Goal: Transaction & Acquisition: Purchase product/service

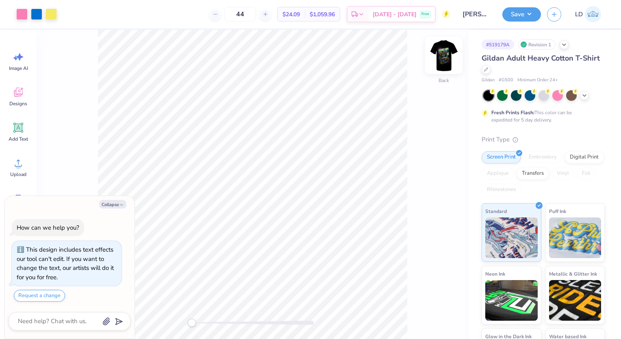
click at [439, 58] on img at bounding box center [443, 55] width 32 height 32
click at [17, 15] on div at bounding box center [21, 13] width 11 height 11
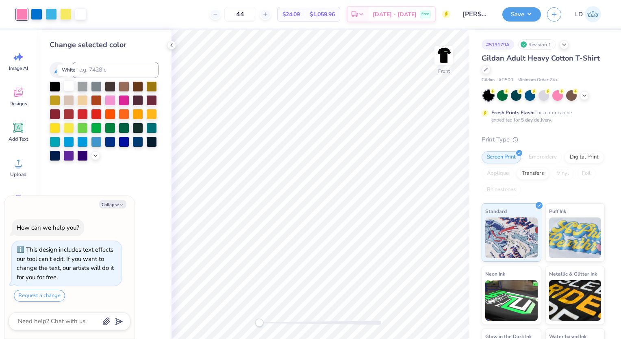
click at [70, 84] on div at bounding box center [68, 85] width 11 height 11
click at [430, 318] on icon at bounding box center [430, 316] width 8 height 8
click at [81, 15] on div at bounding box center [80, 14] width 11 height 11
click at [59, 72] on icon at bounding box center [58, 70] width 10 height 10
click at [21, 16] on div at bounding box center [21, 13] width 11 height 11
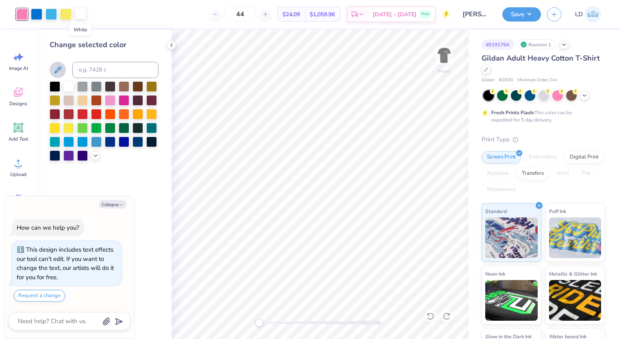
click at [80, 12] on div at bounding box center [80, 13] width 11 height 11
click at [50, 12] on div at bounding box center [50, 13] width 11 height 11
click at [61, 67] on icon at bounding box center [57, 69] width 7 height 7
click at [443, 57] on img at bounding box center [443, 55] width 32 height 32
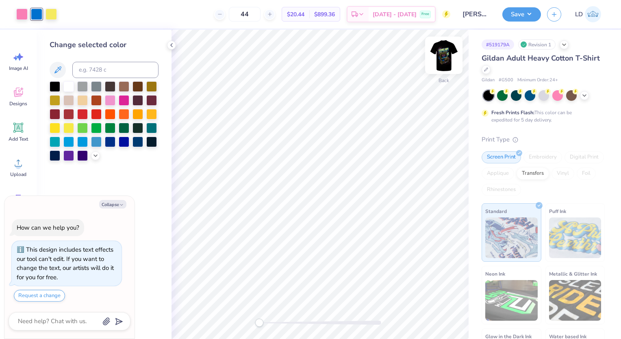
click at [438, 58] on img at bounding box center [443, 55] width 32 height 32
type textarea "x"
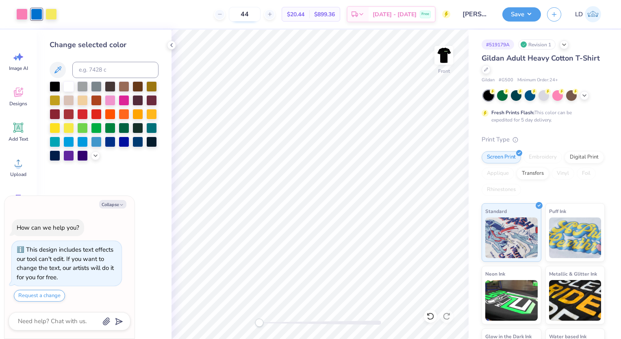
click at [260, 15] on input "44" at bounding box center [245, 14] width 32 height 15
type input "4"
type textarea "x"
type input "25"
type textarea "x"
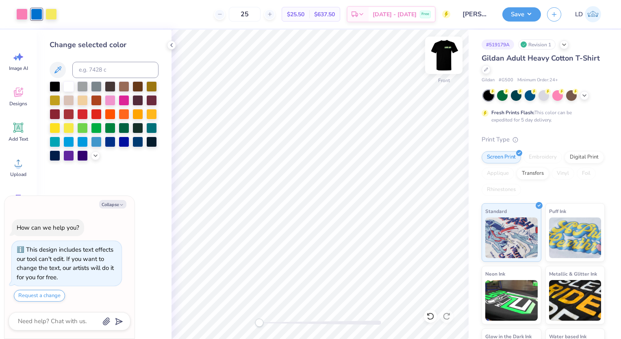
type input "25"
click at [448, 50] on img at bounding box center [443, 55] width 32 height 32
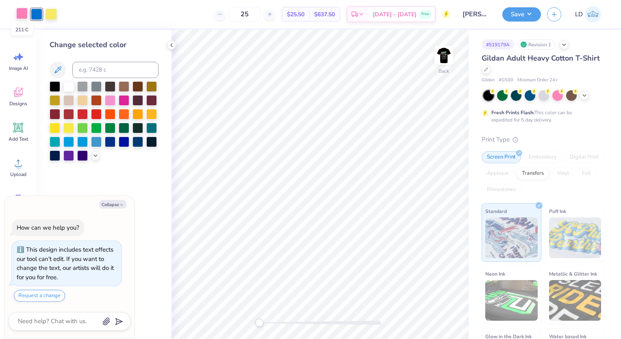
click at [18, 12] on div at bounding box center [21, 13] width 11 height 11
click at [60, 75] on button at bounding box center [58, 70] width 16 height 16
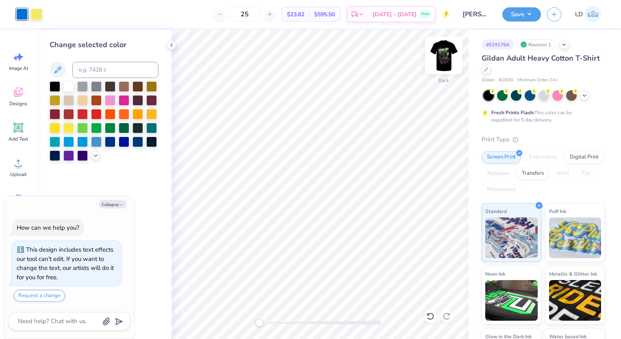
click at [443, 49] on img at bounding box center [443, 55] width 32 height 32
click at [445, 53] on img at bounding box center [443, 55] width 32 height 32
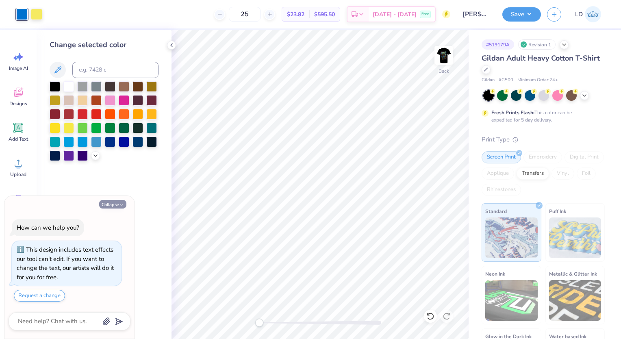
click at [115, 203] on button "Collapse" at bounding box center [112, 204] width 27 height 9
type textarea "x"
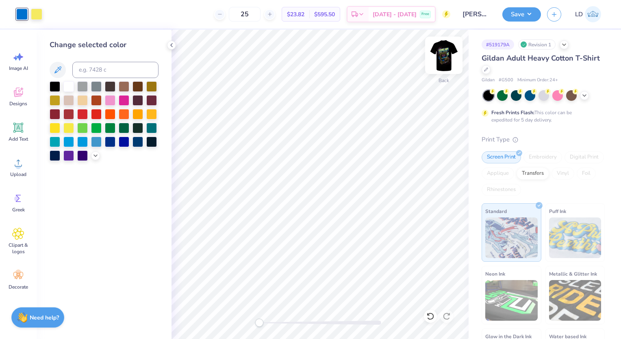
click at [443, 51] on img at bounding box center [443, 55] width 32 height 32
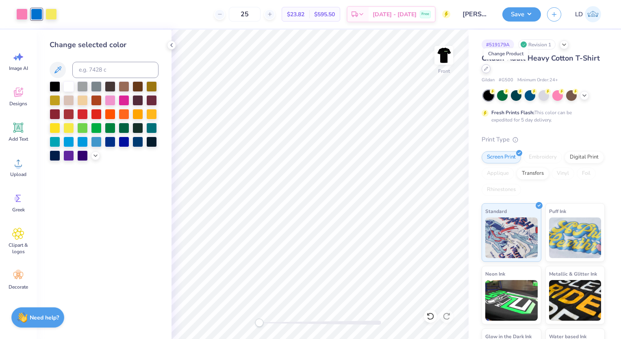
click at [488, 67] on icon at bounding box center [486, 69] width 4 height 4
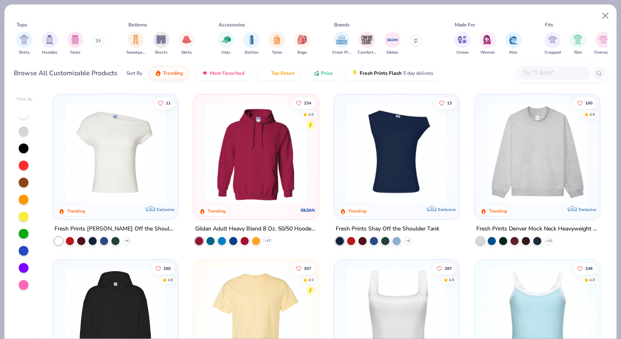
click at [127, 75] on div "Sort By" at bounding box center [134, 72] width 16 height 7
click at [316, 74] on icon "button" at bounding box center [316, 70] width 6 height 7
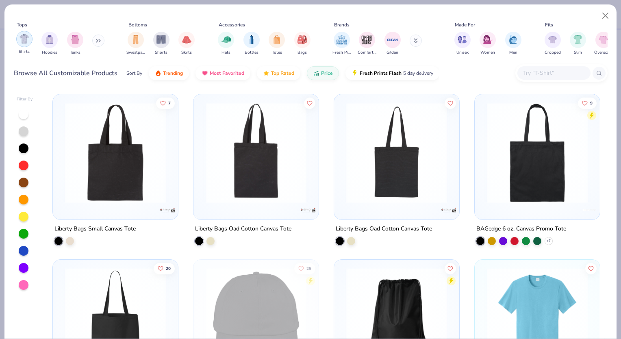
click at [23, 39] on img "filter for Shirts" at bounding box center [23, 38] width 9 height 9
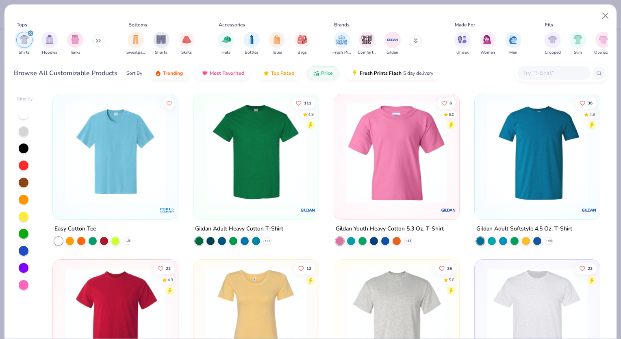
click at [213, 183] on img at bounding box center [255, 152] width 109 height 101
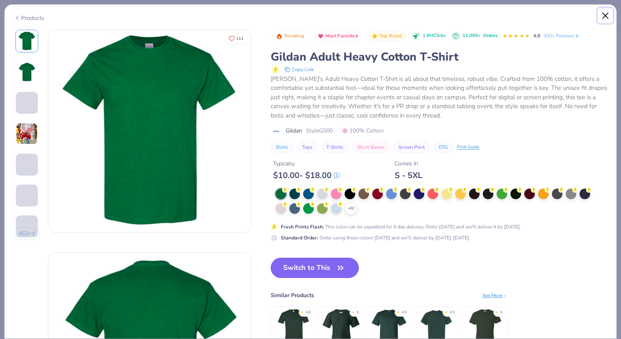
click at [607, 18] on button "Close" at bounding box center [604, 15] width 15 height 15
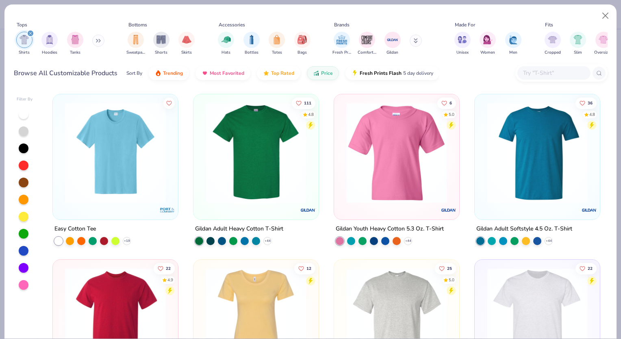
click at [94, 154] on img at bounding box center [115, 152] width 109 height 101
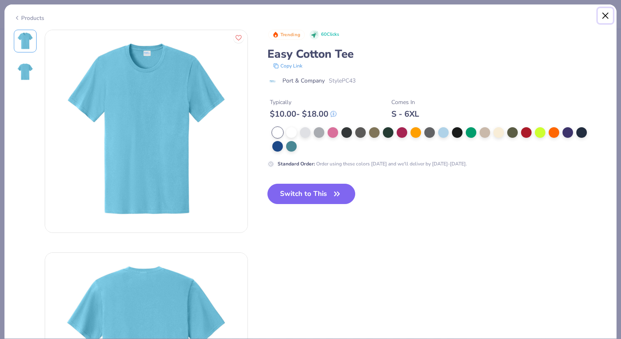
click at [606, 14] on button "Close" at bounding box center [604, 15] width 15 height 15
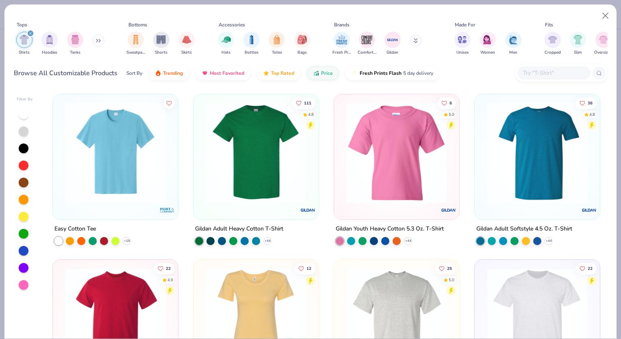
click at [283, 142] on img at bounding box center [255, 152] width 109 height 101
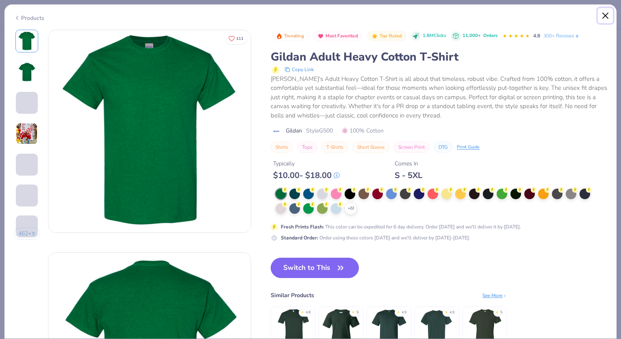
click at [606, 13] on button "Close" at bounding box center [604, 15] width 15 height 15
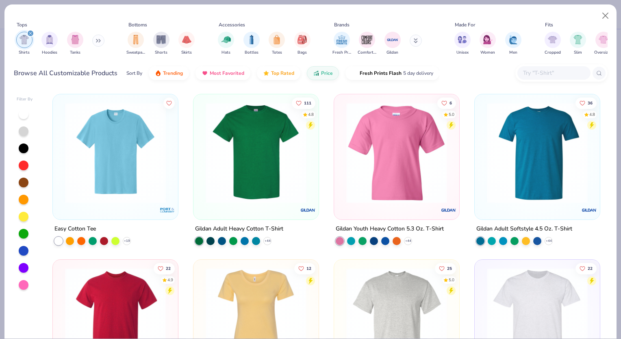
click at [127, 162] on img at bounding box center [115, 152] width 109 height 101
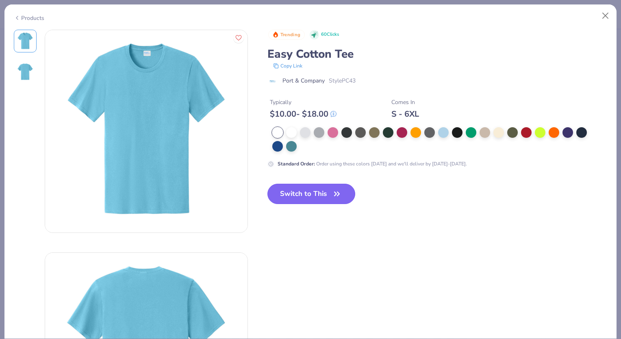
click at [287, 195] on button "Switch to This" at bounding box center [311, 194] width 88 height 20
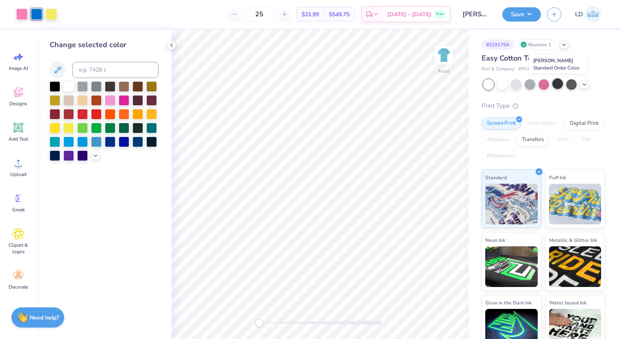
click at [557, 82] on div at bounding box center [557, 83] width 11 height 11
click at [583, 84] on icon at bounding box center [584, 83] width 6 height 6
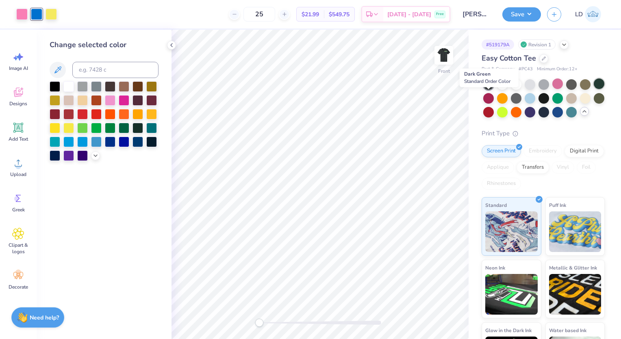
click at [593, 89] on div at bounding box center [598, 83] width 11 height 11
click at [549, 113] on div at bounding box center [543, 111] width 11 height 11
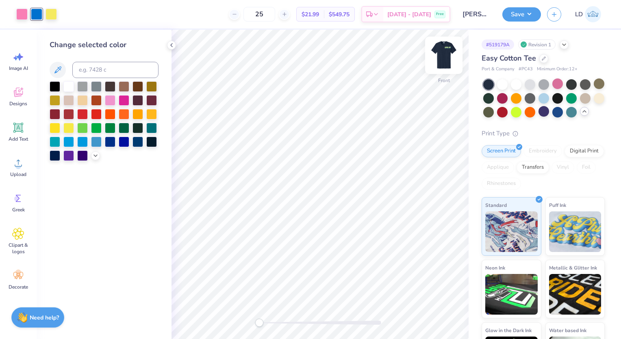
click at [446, 54] on img at bounding box center [443, 55] width 32 height 32
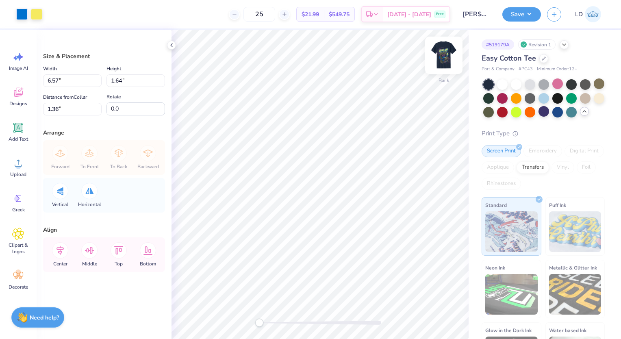
click at [443, 56] on img at bounding box center [443, 55] width 32 height 32
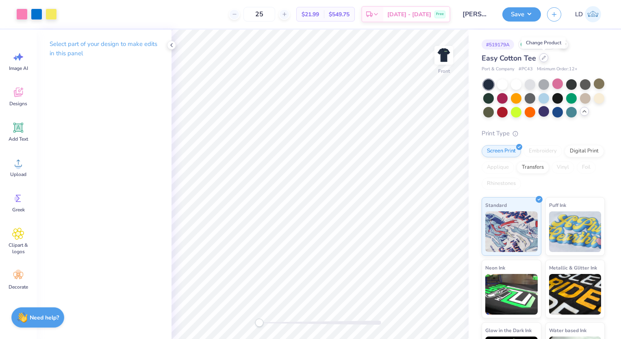
click at [542, 58] on icon at bounding box center [543, 58] width 4 height 4
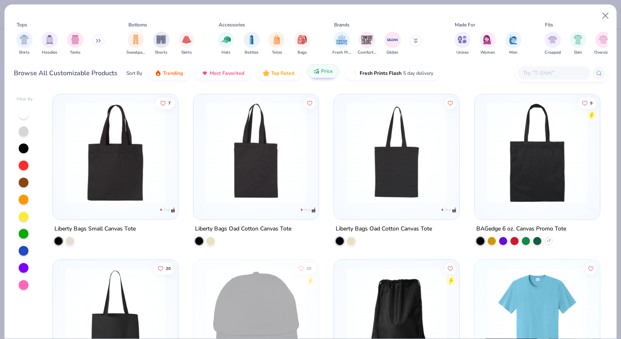
click at [306, 77] on div "Sort By Trending Most Favorited Top Rated Price Fresh Prints Flash 5 day delive…" at bounding box center [282, 73] width 313 height 23
click at [21, 43] on img "filter for Shirts" at bounding box center [23, 38] width 9 height 9
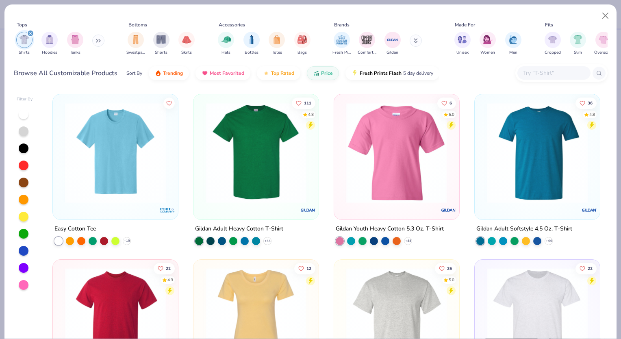
click at [246, 182] on img at bounding box center [255, 152] width 109 height 101
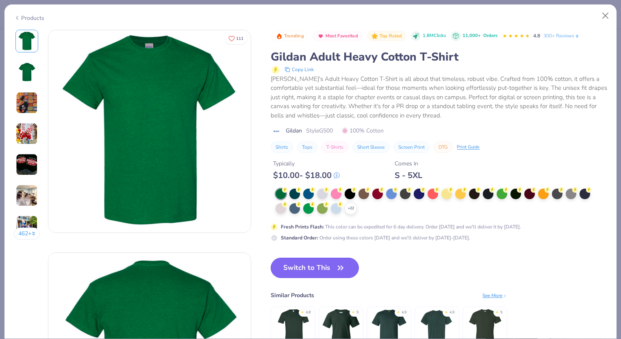
click at [303, 268] on button "Switch to This" at bounding box center [314, 267] width 88 height 20
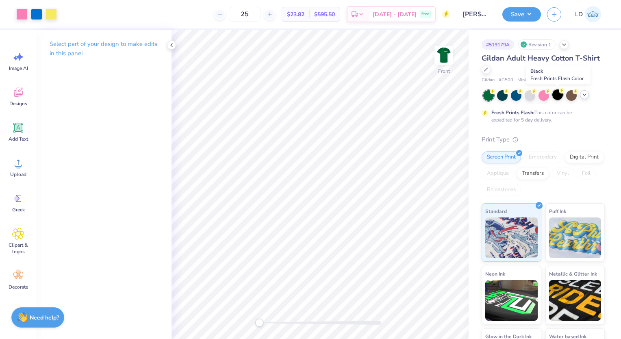
click at [558, 93] on div at bounding box center [557, 94] width 11 height 11
click at [439, 53] on img at bounding box center [443, 55] width 32 height 32
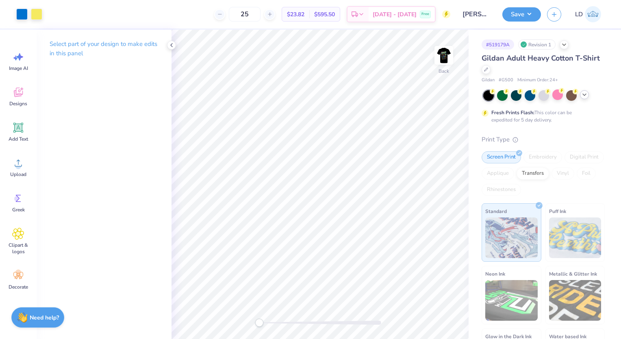
click at [439, 53] on img at bounding box center [443, 55] width 16 height 16
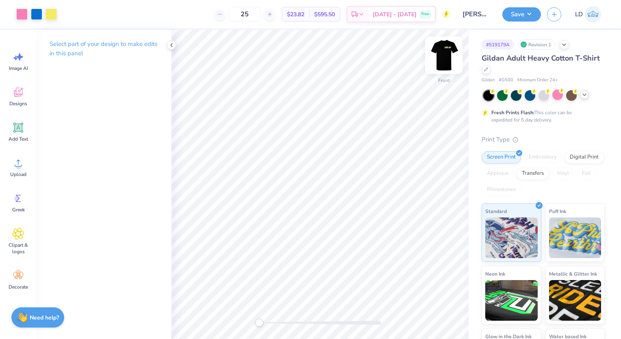
click at [438, 52] on img at bounding box center [443, 55] width 32 height 32
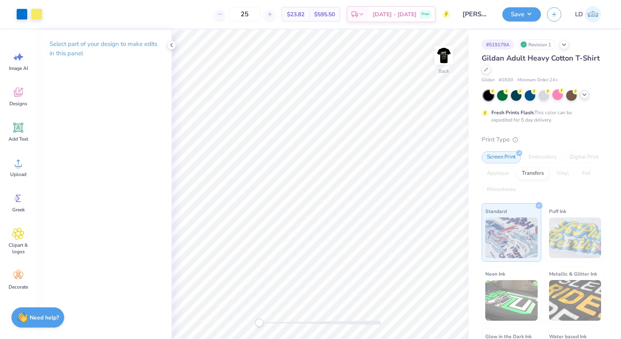
click at [438, 52] on img at bounding box center [443, 55] width 16 height 16
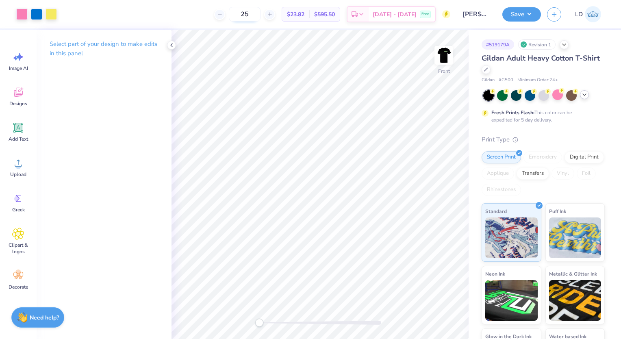
click at [260, 13] on input "25" at bounding box center [245, 14] width 32 height 15
click at [171, 48] on icon at bounding box center [171, 45] width 6 height 6
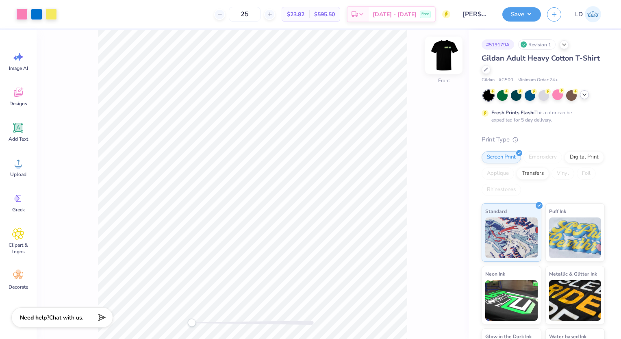
click at [448, 57] on img at bounding box center [443, 55] width 32 height 32
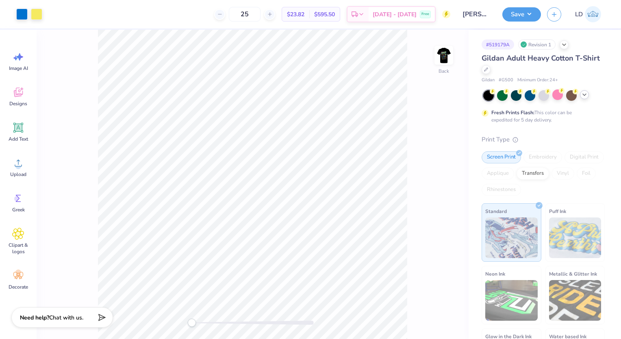
click at [448, 57] on img at bounding box center [443, 55] width 16 height 16
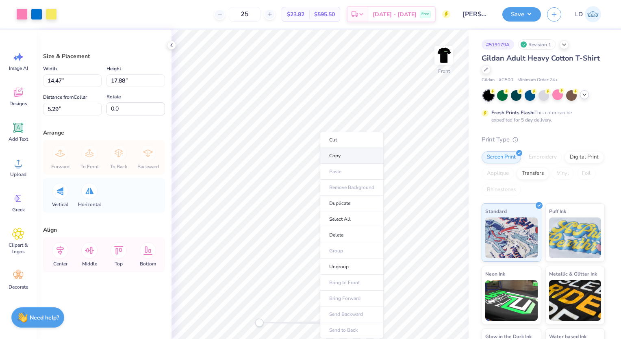
click at [343, 155] on li "Copy" at bounding box center [352, 156] width 64 height 16
click at [319, 155] on li "Copy" at bounding box center [330, 156] width 64 height 16
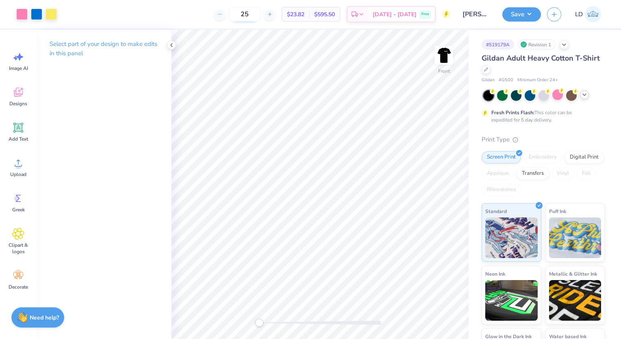
click at [260, 18] on input "25" at bounding box center [245, 14] width 32 height 15
type input "2"
type input "1"
type input "2"
type input "5"
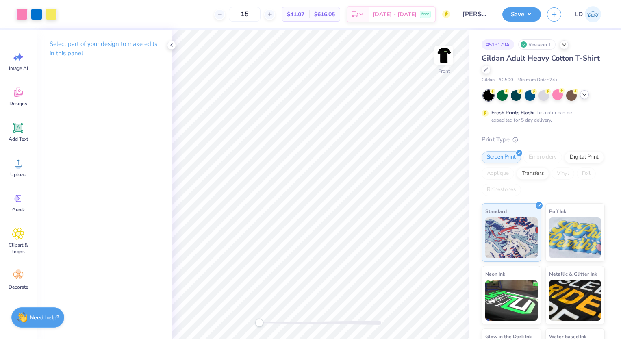
type input "1"
click at [449, 56] on img at bounding box center [443, 55] width 32 height 32
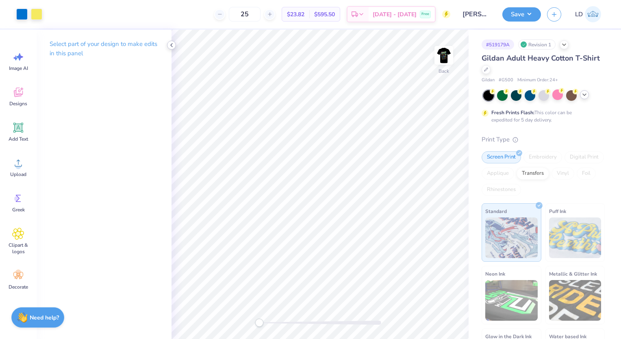
click at [172, 44] on icon at bounding box center [171, 45] width 6 height 6
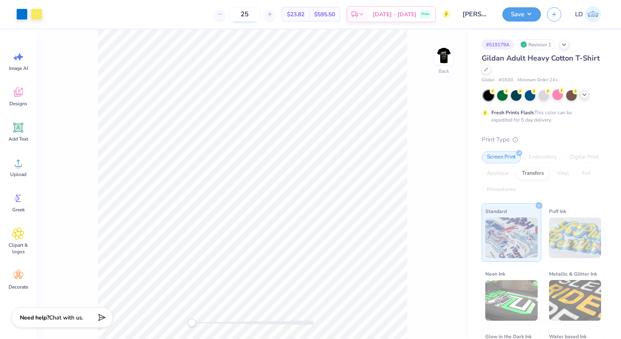
click at [260, 14] on input "25" at bounding box center [245, 14] width 32 height 15
type input "2"
type input "1"
type input "2"
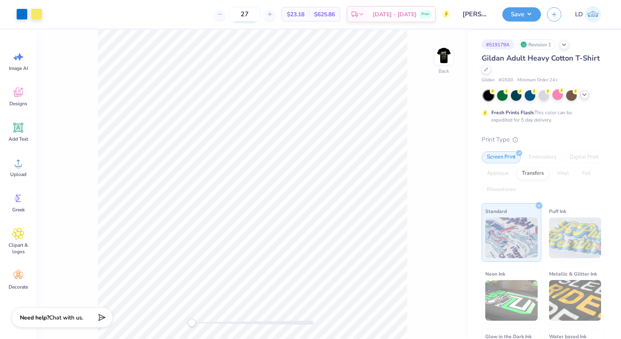
type input "2"
type input "25"
drag, startPoint x: 456, startPoint y: 58, endPoint x: 447, endPoint y: 58, distance: 8.5
click at [447, 58] on div "Back" at bounding box center [253, 184] width 432 height 309
click at [447, 58] on img at bounding box center [443, 55] width 32 height 32
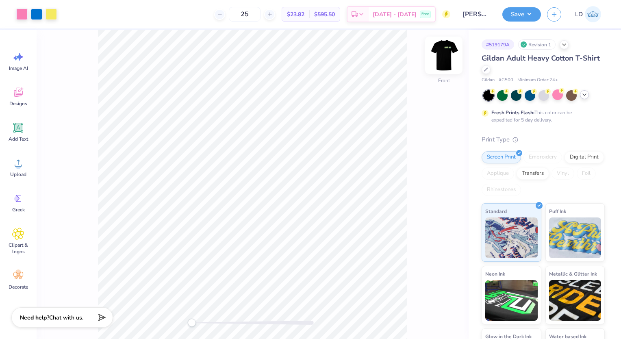
click at [440, 58] on img at bounding box center [443, 55] width 32 height 32
